Goal: Task Accomplishment & Management: Use online tool/utility

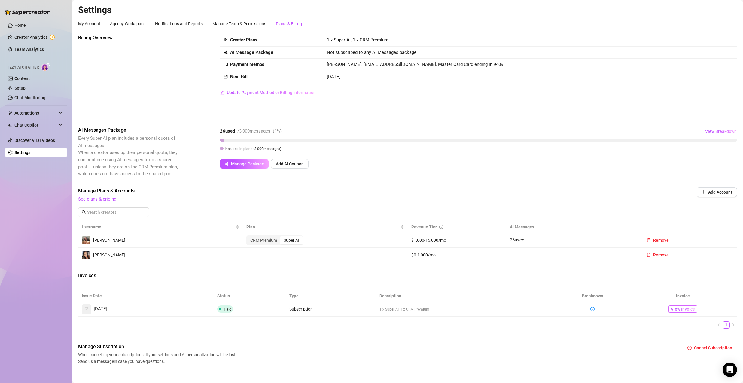
click at [672, 308] on span "View Invoice" at bounding box center [683, 309] width 24 height 7
drag, startPoint x: 43, startPoint y: 109, endPoint x: 53, endPoint y: 124, distance: 18.3
click at [43, 109] on span "Automations" at bounding box center [35, 113] width 43 height 10
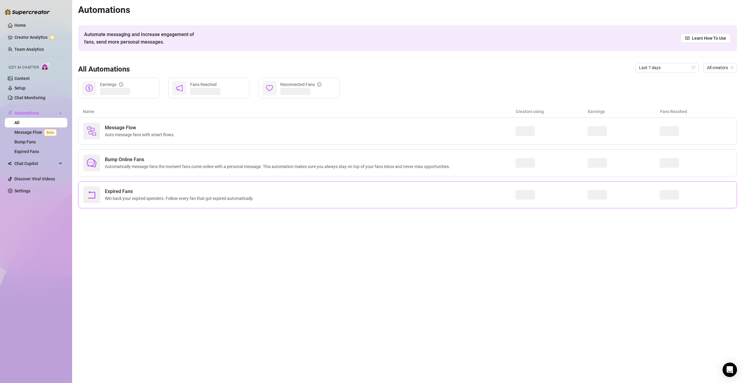
click at [170, 192] on span "Expired Fans" at bounding box center [180, 191] width 151 height 7
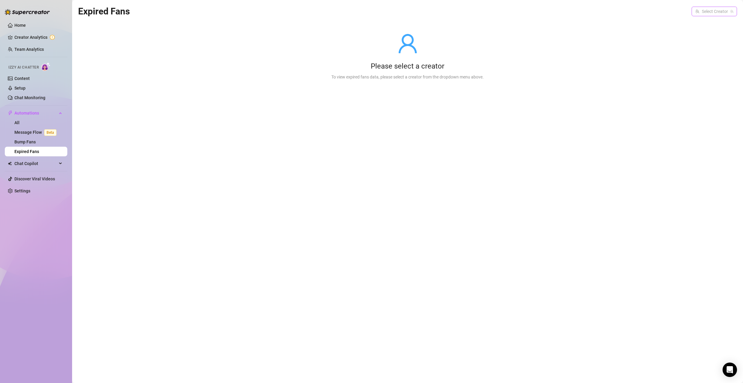
click at [715, 16] on div "Select Creator" at bounding box center [714, 12] width 45 height 10
click at [706, 23] on span "Mina" at bounding box center [697, 23] width 32 height 7
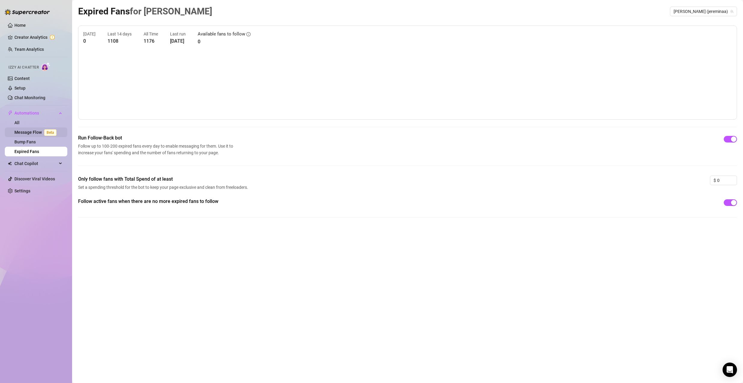
click at [38, 134] on link "Message Flow Beta" at bounding box center [36, 132] width 44 height 5
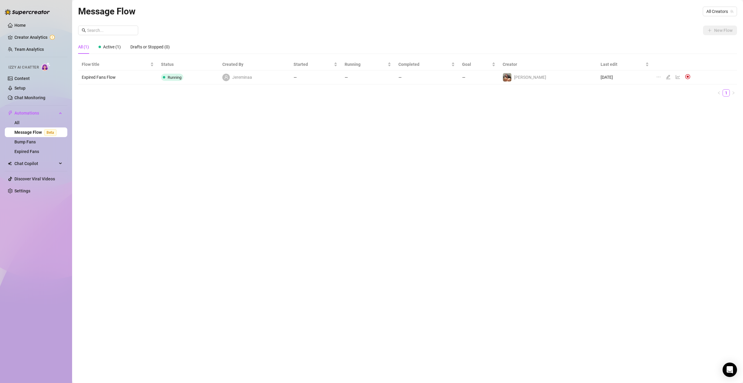
click at [666, 78] on div at bounding box center [669, 77] width 7 height 7
click at [666, 78] on icon "edit" at bounding box center [668, 77] width 5 height 5
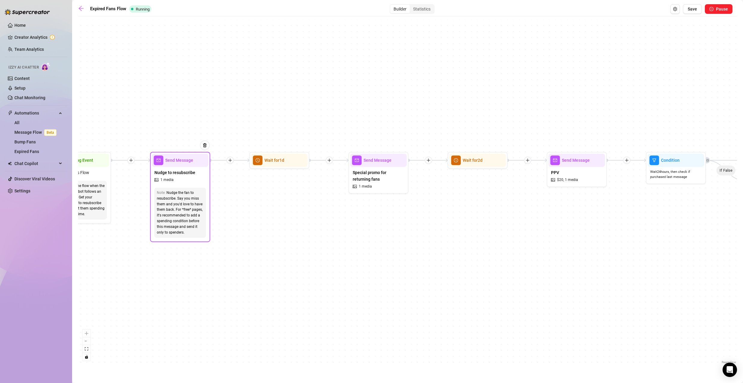
click at [185, 174] on span "Nudge to resubscribe" at bounding box center [175, 172] width 41 height 7
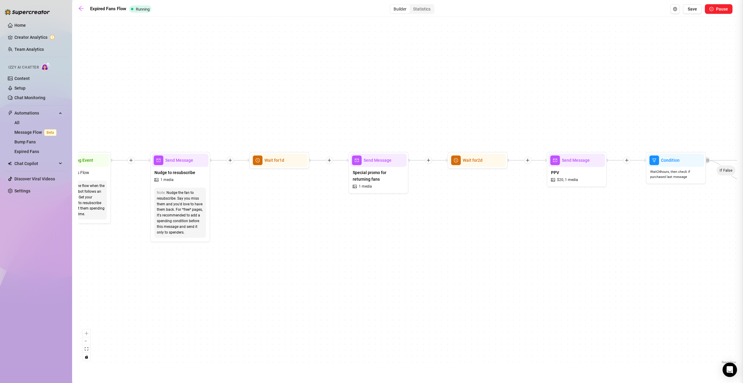
type textarea "Hey naughty 😈 You've been gone for way too long... I've made something you'll w…"
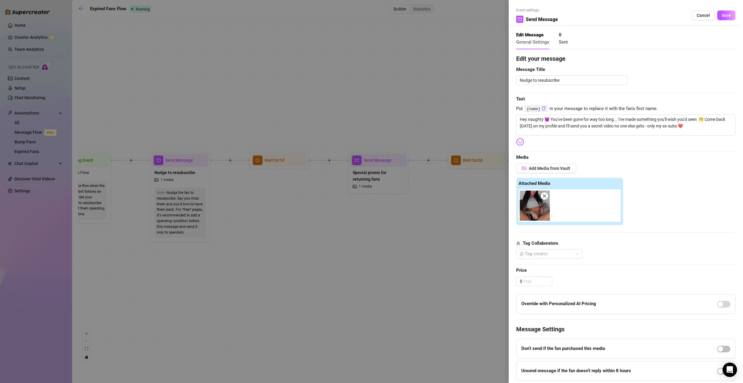
click at [242, 106] on div at bounding box center [371, 191] width 743 height 383
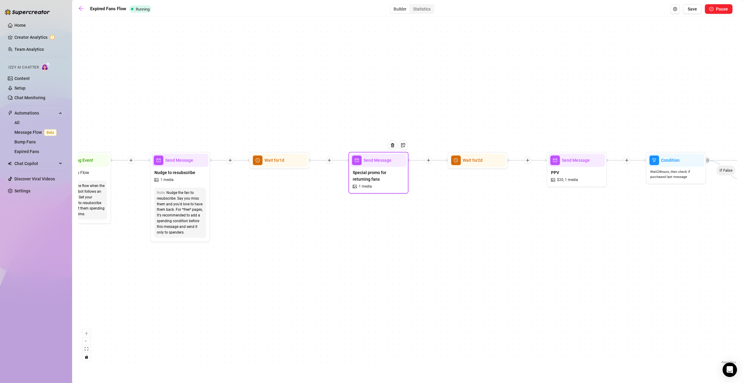
click at [393, 179] on span "Special promo for returning fans" at bounding box center [379, 175] width 52 height 13
type textarea "You've already skipped one invitation.. 🥹 I have something speical i only share…"
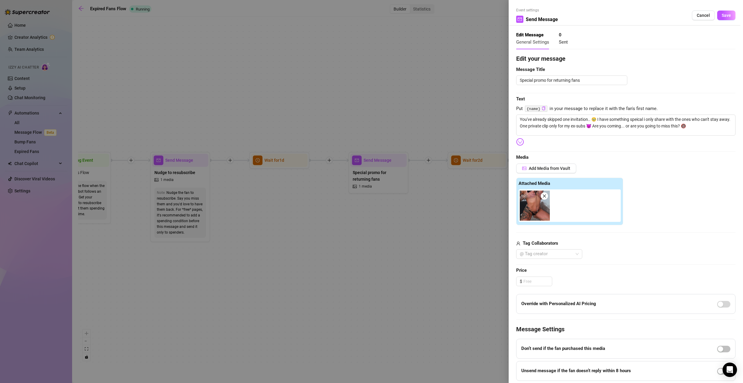
drag, startPoint x: 299, startPoint y: 112, endPoint x: 167, endPoint y: 105, distance: 133.1
click at [167, 105] on div at bounding box center [371, 191] width 743 height 383
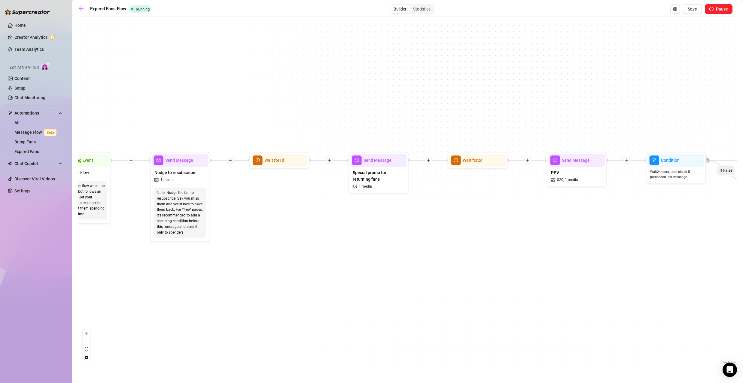
click at [176, 165] on div "Send Message" at bounding box center [180, 160] width 57 height 13
type textarea "Hey naughty 😈 You've been gone for way too long... I've made something you'll w…"
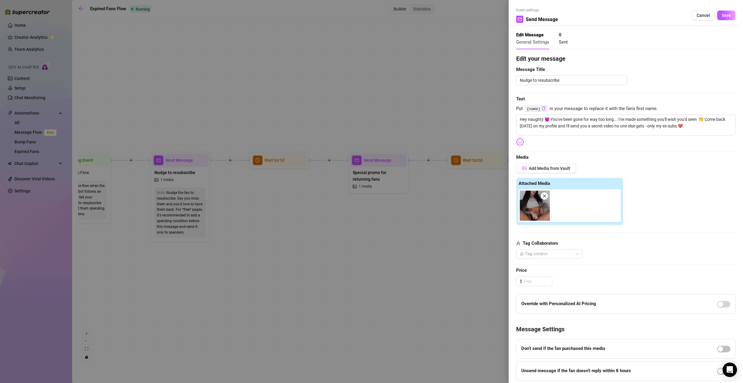
click at [186, 98] on div at bounding box center [371, 191] width 743 height 383
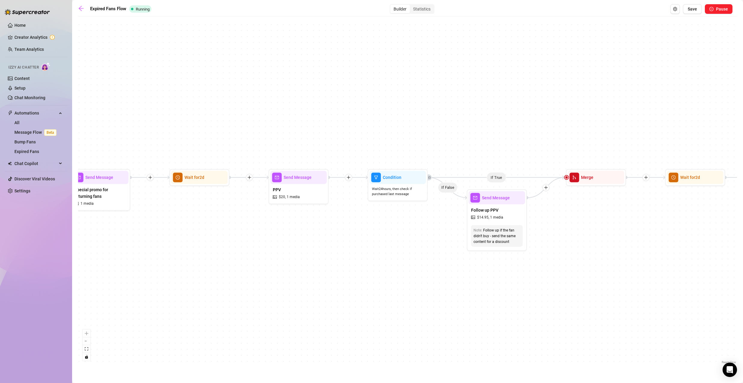
drag, startPoint x: 585, startPoint y: 213, endPoint x: 368, endPoint y: 230, distance: 217.7
click at [368, 230] on div "If True If False Send Message Send Message Wait for 2d Merge Send Message Follo…" at bounding box center [407, 193] width 659 height 346
click at [509, 214] on div "Follow up PPV $ 14.95 , 1 media" at bounding box center [497, 213] width 57 height 18
type textarea "DISCOUNT - You didn't grab it the first time... so im making it even cheaper fo…"
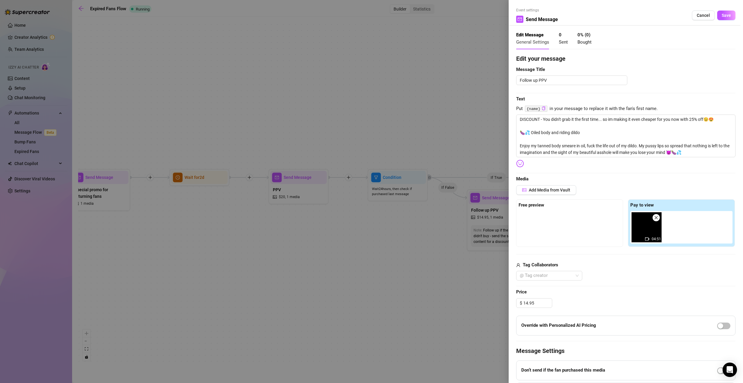
click at [333, 98] on div at bounding box center [371, 191] width 743 height 383
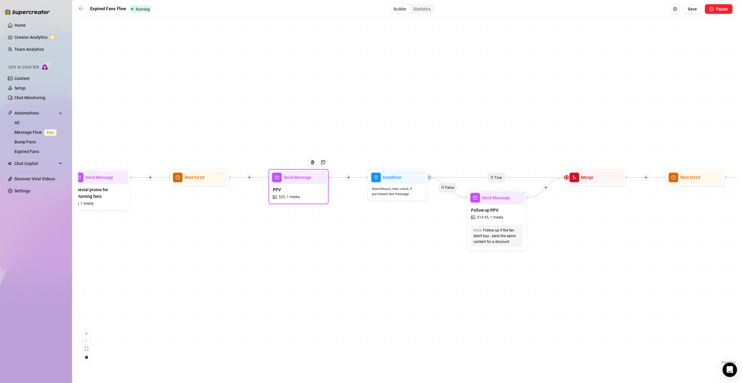
click at [304, 184] on div "PPV $ 20 , 1 media" at bounding box center [299, 193] width 57 height 18
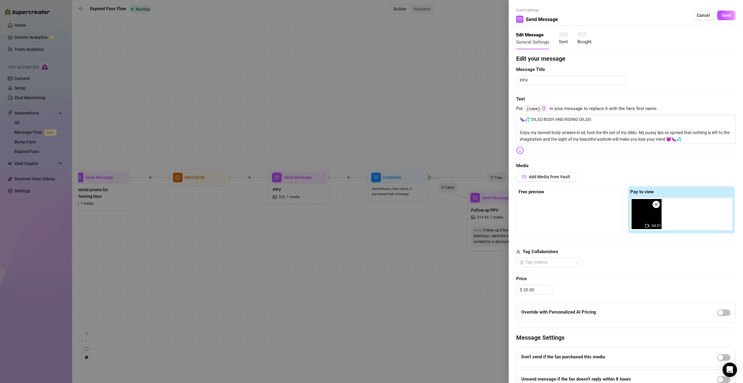
type textarea "🍆💦 OILED BODY AND RIDING DILDO Enjoy my tanned body smeare in oil, fuck the lif…"
click at [369, 106] on div at bounding box center [371, 191] width 743 height 383
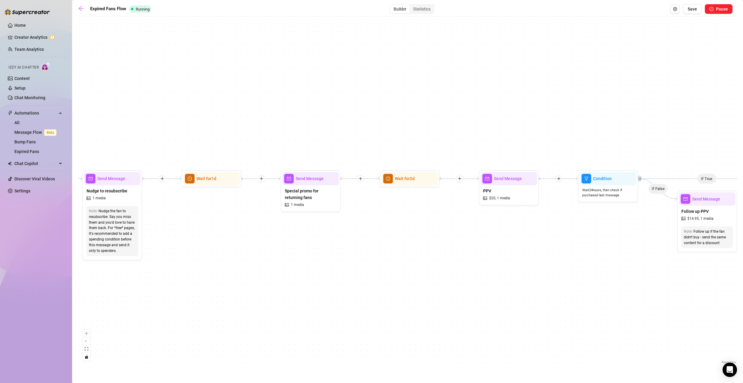
drag, startPoint x: 407, startPoint y: 110, endPoint x: 657, endPoint y: 107, distance: 250.7
click at [657, 107] on div "If True If False Send Message Send Message Wait for 2d Merge Send Message Follo…" at bounding box center [407, 193] width 659 height 346
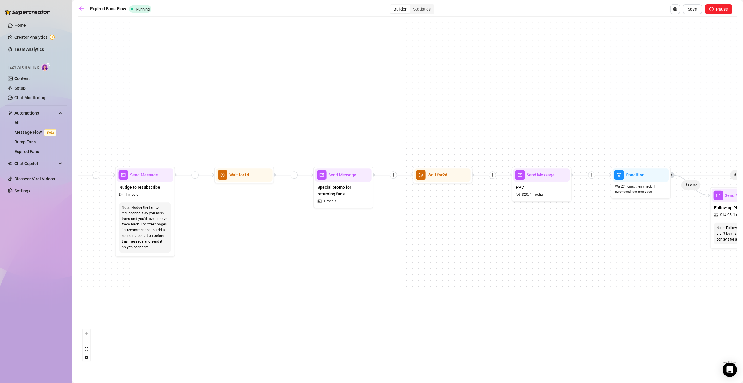
drag, startPoint x: 350, startPoint y: 106, endPoint x: 531, endPoint y: 106, distance: 181.3
click at [531, 106] on div "If True If False Send Message Send Message Wait for 2d Merge Send Message Follo…" at bounding box center [407, 193] width 659 height 346
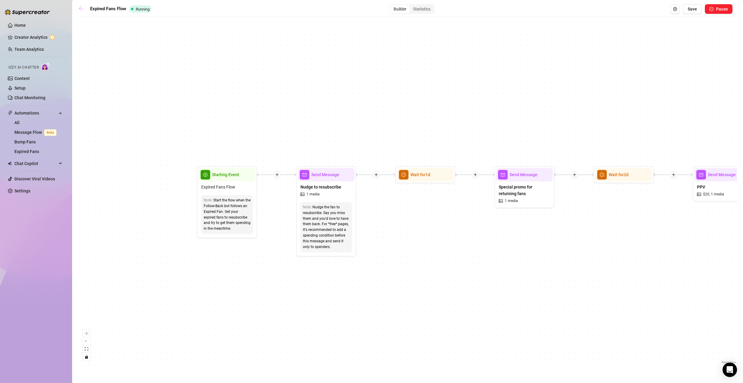
click at [78, 8] on icon "arrow-left" at bounding box center [81, 8] width 6 height 6
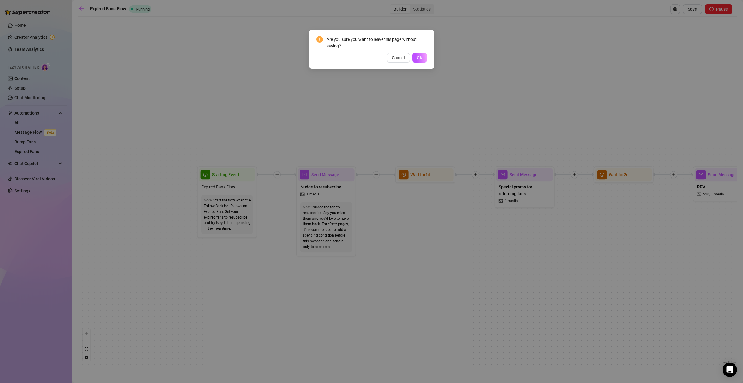
click at [416, 53] on button "OK" at bounding box center [419, 58] width 15 height 10
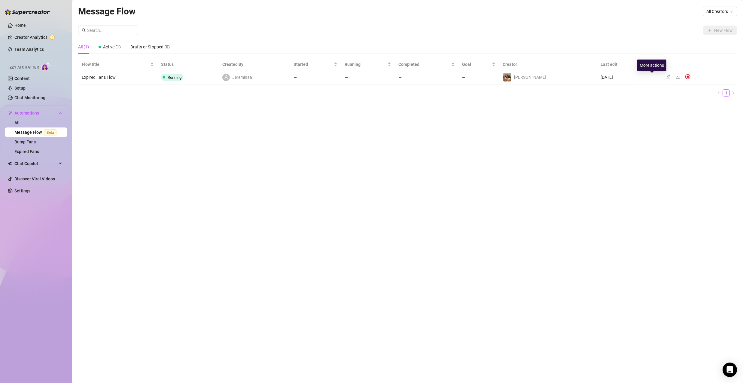
click at [657, 78] on icon "ellipsis" at bounding box center [659, 77] width 5 height 5
click at [605, 102] on div "Message Flow All Creators New Flow All (1) Active (1) Drafts or Stopped (0) Flo…" at bounding box center [407, 184] width 659 height 361
click at [666, 76] on icon "edit" at bounding box center [668, 77] width 4 height 4
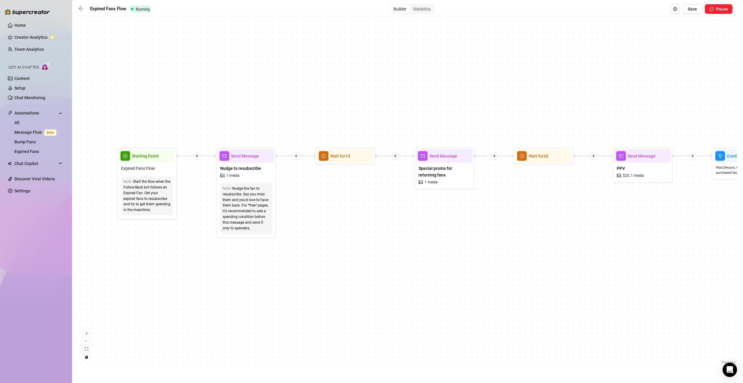
drag, startPoint x: 175, startPoint y: 118, endPoint x: 213, endPoint y: 112, distance: 37.7
click at [213, 112] on div "If True If False Send Message Send Message Wait for 2d Merge Send Message Follo…" at bounding box center [407, 193] width 659 height 346
